Goal: Check status: Check status

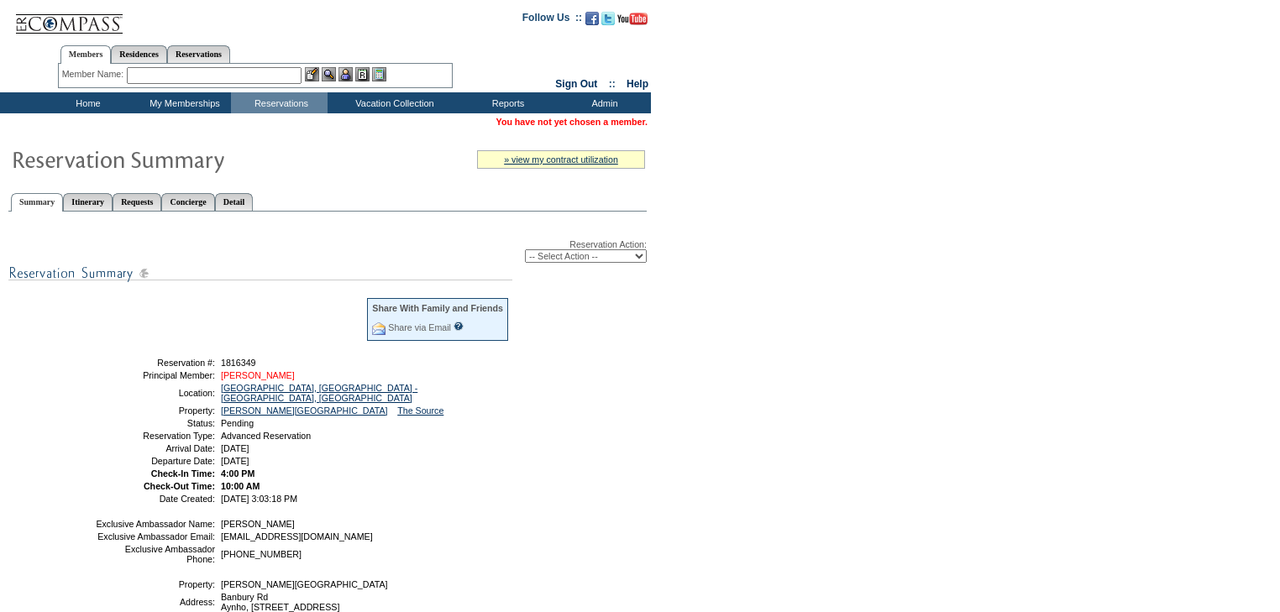
click at [275, 376] on link "[PERSON_NAME]" at bounding box center [258, 375] width 74 height 10
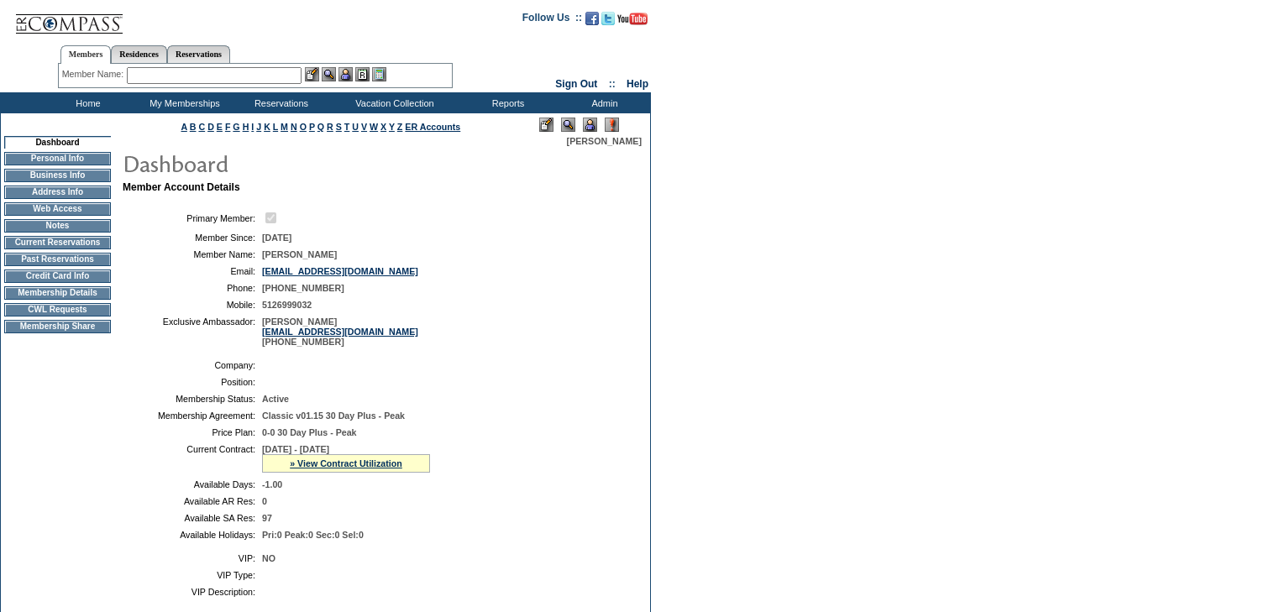
click at [590, 122] on img at bounding box center [590, 125] width 14 height 14
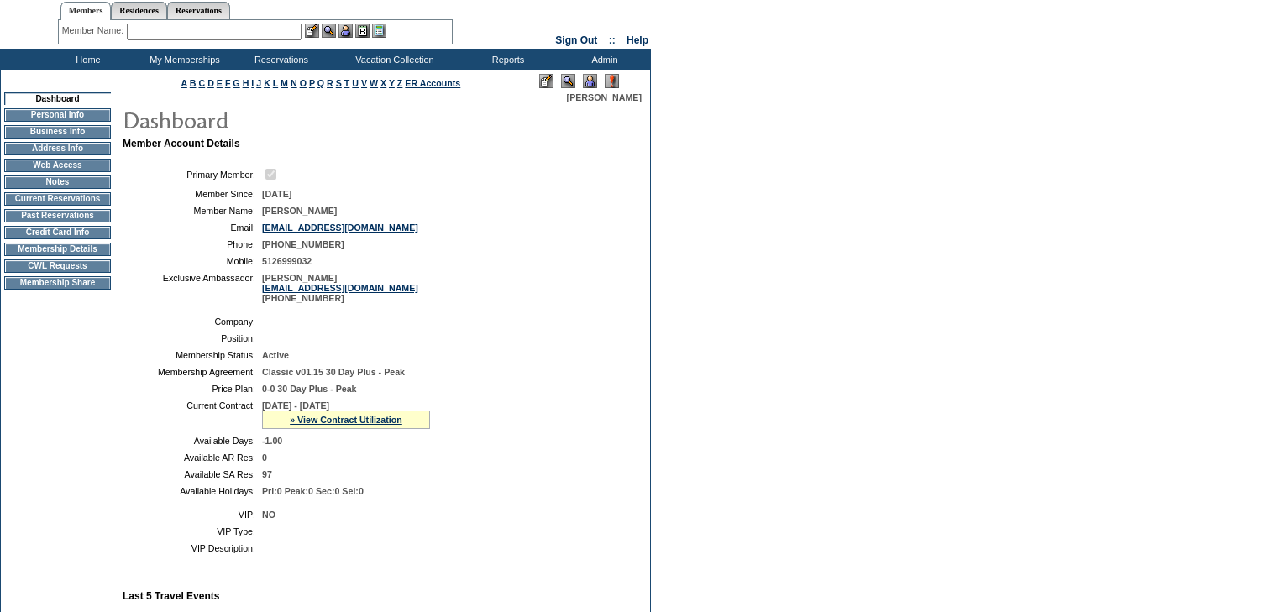
scroll to position [71, 0]
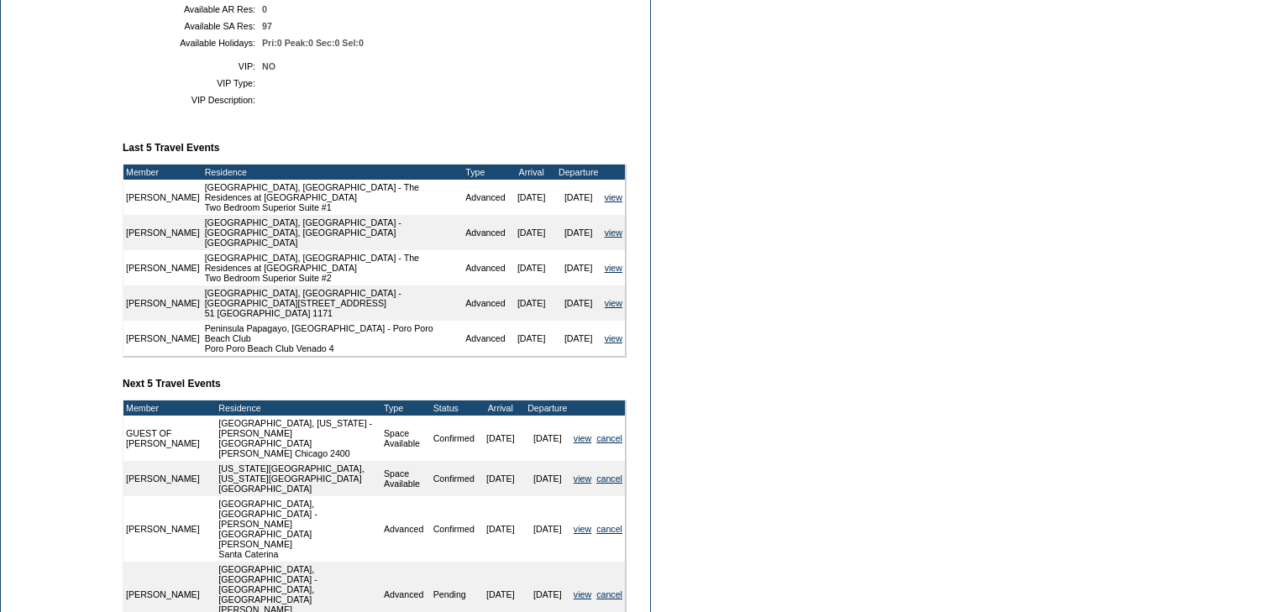
scroll to position [605, 0]
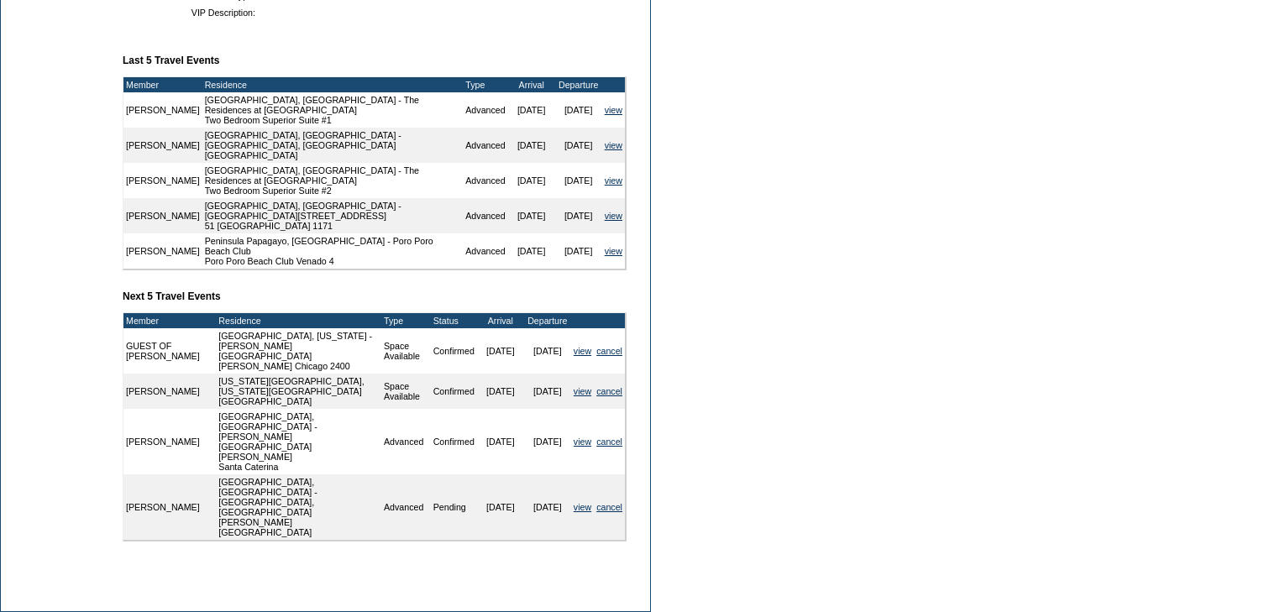
click at [579, 475] on td "view" at bounding box center [582, 508] width 23 height 66
click at [585, 502] on link "view" at bounding box center [583, 507] width 18 height 10
